Goal: Task Accomplishment & Management: Manage account settings

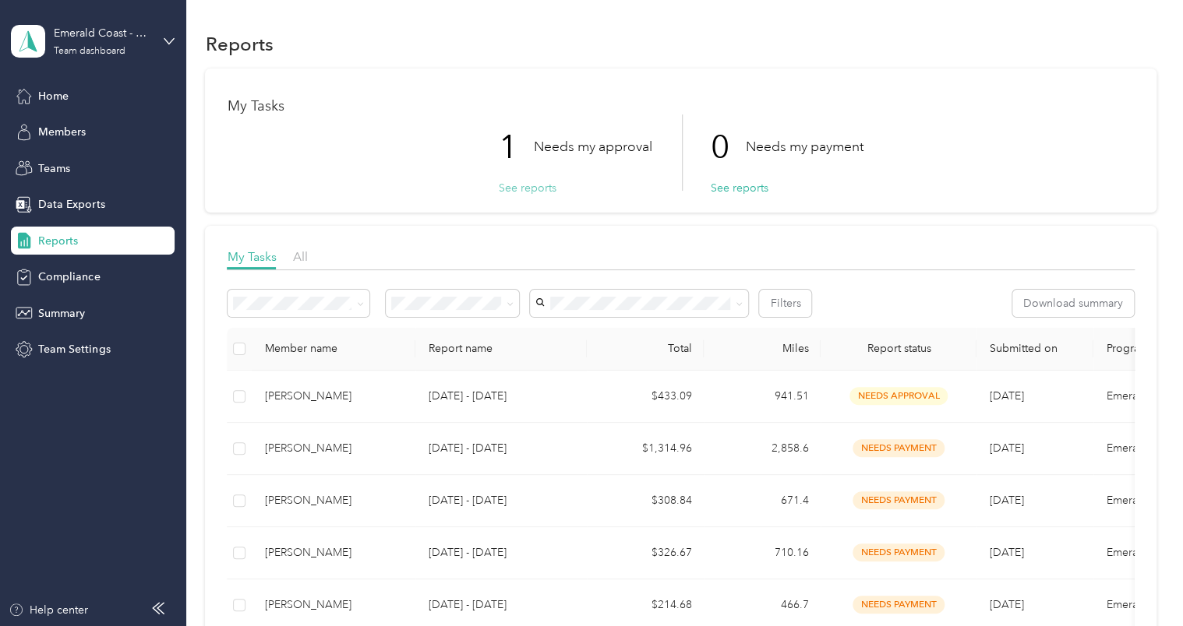
click at [514, 188] on button "See reports" at bounding box center [527, 188] width 58 height 16
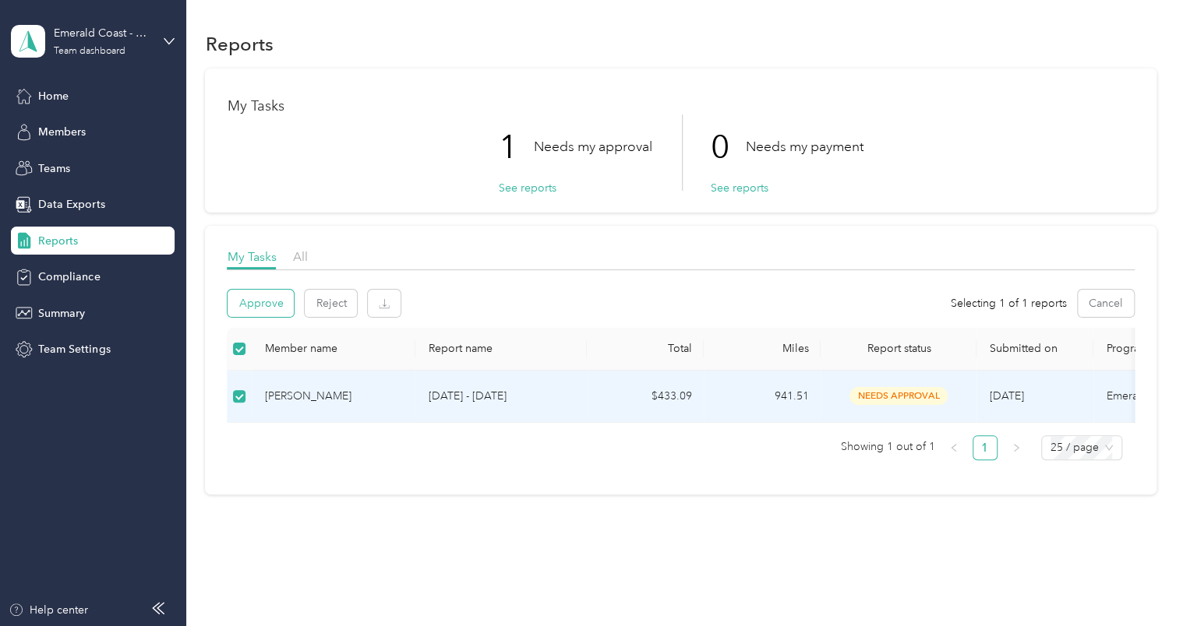
click at [274, 308] on button "Approve" at bounding box center [261, 303] width 66 height 27
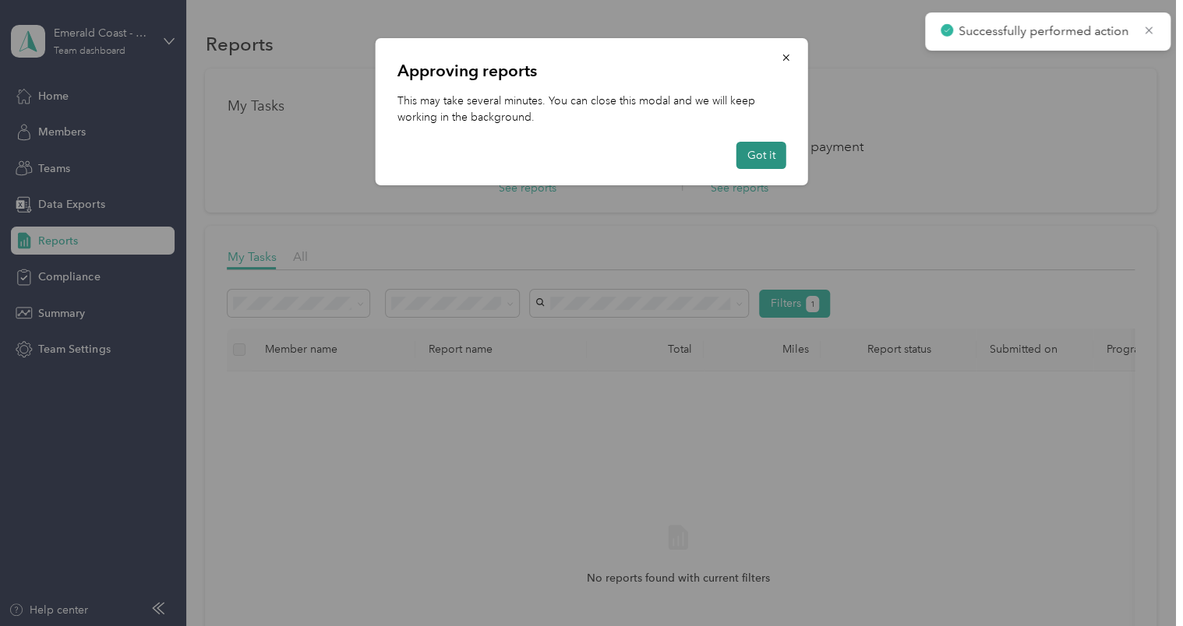
click at [757, 156] on button "Got it" at bounding box center [761, 155] width 50 height 27
